Goal: Use online tool/utility: Utilize a website feature to perform a specific function

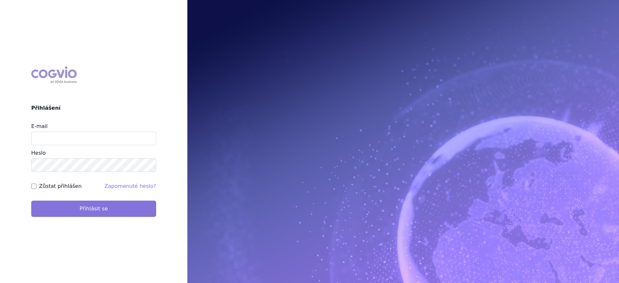
type input "lucie.sichtova@medochemie.com"
click at [139, 203] on button "Přihlásit se" at bounding box center [93, 208] width 125 height 16
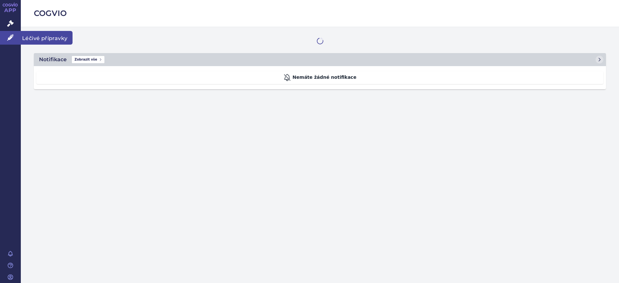
click at [12, 35] on icon at bounding box center [10, 37] width 7 height 7
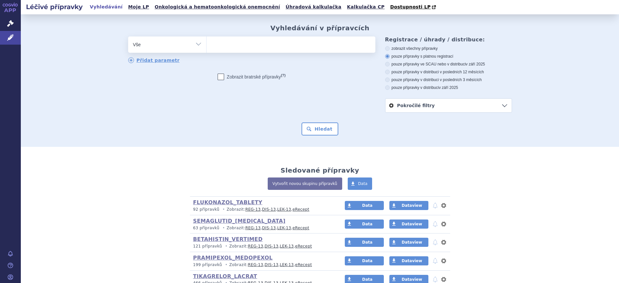
click at [143, 49] on select "Vše Přípravek/SUKL kód MAH VPOIS ATC/Aktivní látka Léková forma Síla" at bounding box center [167, 43] width 78 height 15
select select "filter-atc-group"
click at [128, 37] on select "Vše Přípravek/SUKL kód MAH VPOIS ATC/Aktivní látka Léková forma Síla" at bounding box center [167, 43] width 78 height 15
click at [236, 51] on span at bounding box center [291, 44] width 169 height 16
click at [207, 51] on select at bounding box center [206, 44] width 0 height 16
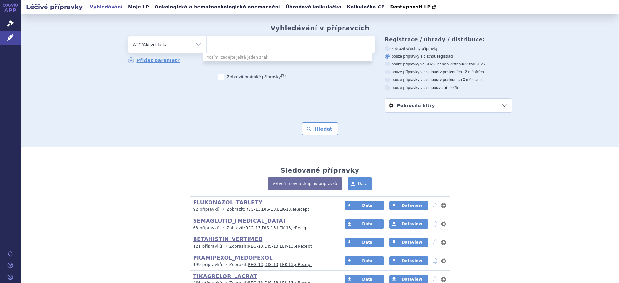
type input "Z"
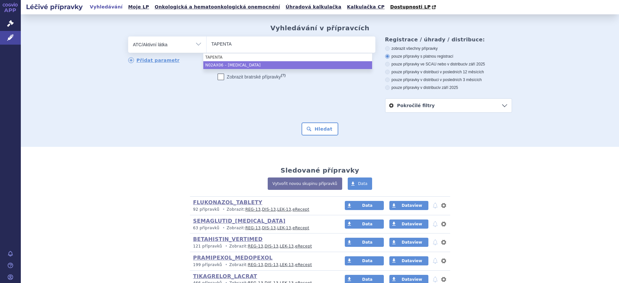
type input "TAPENTA"
select select "N02AX06"
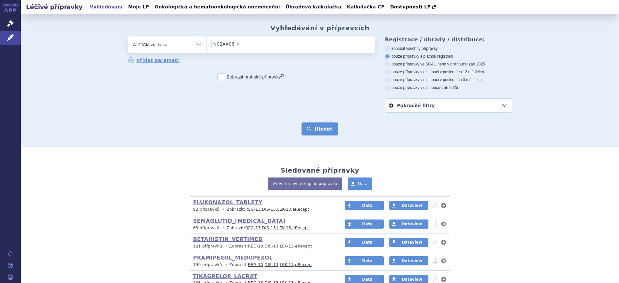
click at [319, 131] on button "Hledat" at bounding box center [320, 128] width 37 height 13
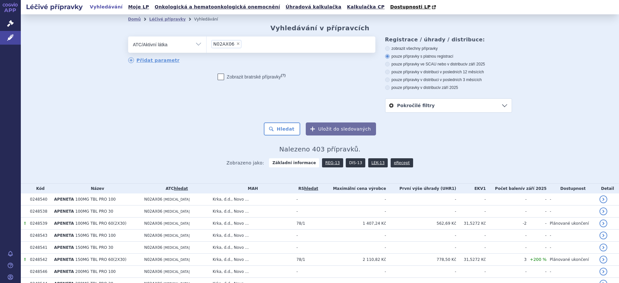
click at [348, 164] on link "DIS-13" at bounding box center [356, 162] width 20 height 9
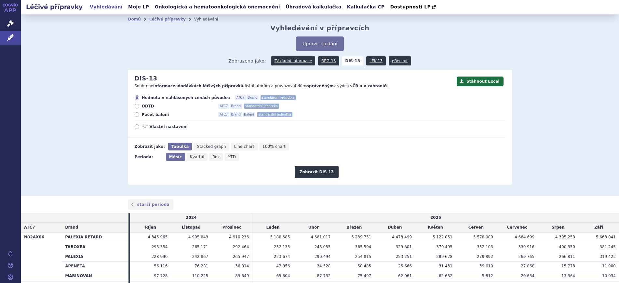
click at [212, 159] on span "Rok" at bounding box center [215, 157] width 7 height 5
click at [210, 157] on input "Rok" at bounding box center [211, 155] width 4 height 4
radio input "true"
click at [155, 125] on span "Vlastní nastavení" at bounding box center [186, 126] width 72 height 5
click at [150, 127] on span "Vlastní nastavení" at bounding box center [186, 126] width 72 height 5
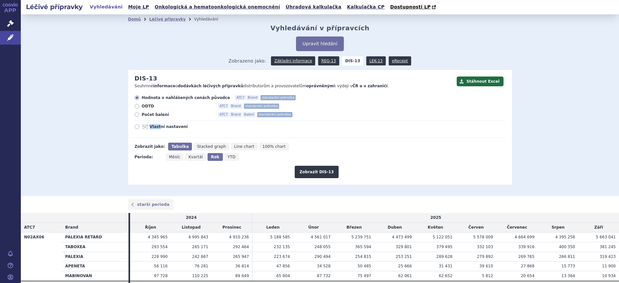
click at [140, 127] on input "Vlastní nastavení" at bounding box center [137, 127] width 4 height 4
radio input "true"
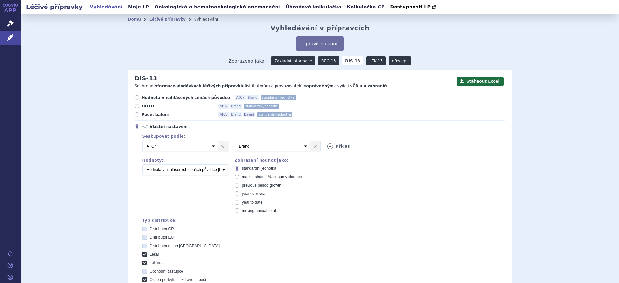
click at [329, 149] on link "Přidat" at bounding box center [338, 146] width 23 height 6
click at [329, 149] on select "Vyberte groupování ATC3 ATC5 ATC7 Brand Balení SÚKL kód MAH VPOIS Referenční sk…" at bounding box center [364, 146] width 75 height 10
select select "mah"
click at [327, 141] on select "Vyberte groupování ATC3 ATC5 ATC7 Brand Balení SÚKL kód MAH VPOIS Referenční sk…" at bounding box center [364, 146] width 75 height 10
click at [183, 169] on select "Počet balení Hodnota v nahlášených cenách původce [DIS-13] Hodnota v maximálníc…" at bounding box center [186, 169] width 86 height 10
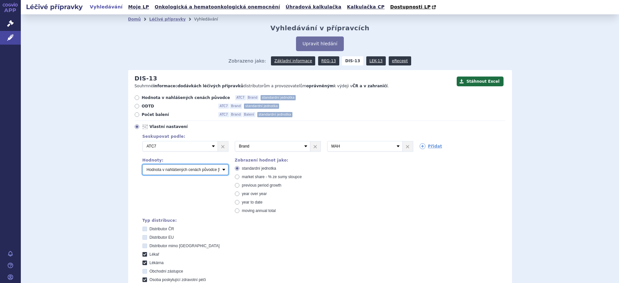
select select "packages"
click at [143, 165] on select "Počet balení Hodnota v nahlášených cenách původce [DIS-13] Hodnota v maximálníc…" at bounding box center [186, 169] width 86 height 10
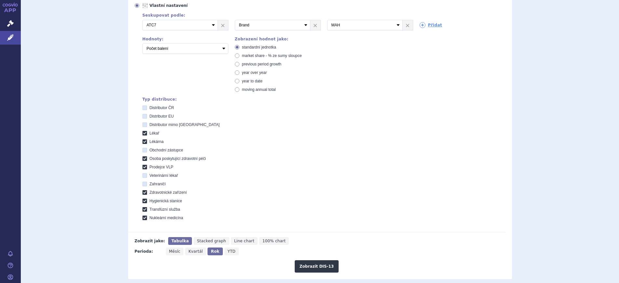
scroll to position [122, 0]
click at [301, 261] on button "Zobrazit DIS-13" at bounding box center [317, 265] width 44 height 12
